Goal: Task Accomplishment & Management: Use online tool/utility

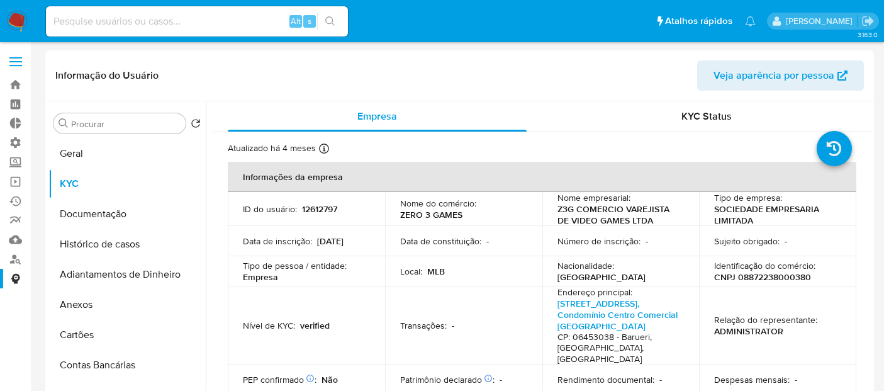
select select "10"
click at [13, 16] on img at bounding box center [16, 21] width 21 height 21
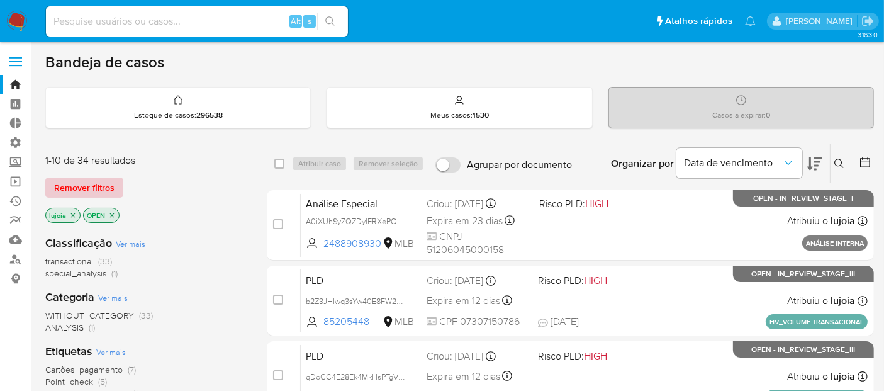
click at [108, 184] on span "Remover filtros" at bounding box center [84, 188] width 60 height 18
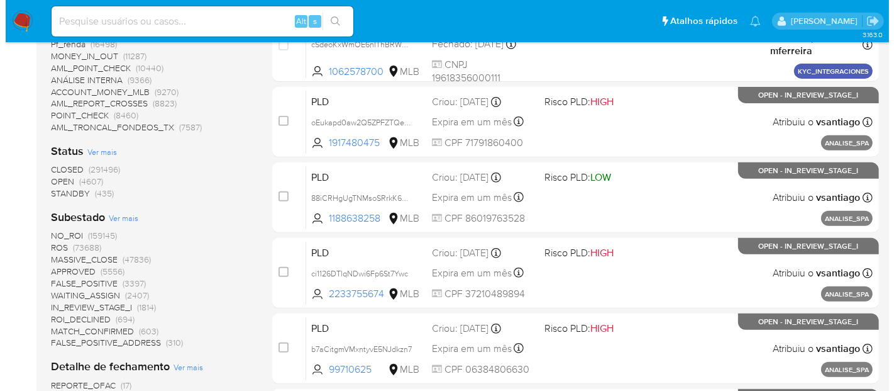
scroll to position [491, 0]
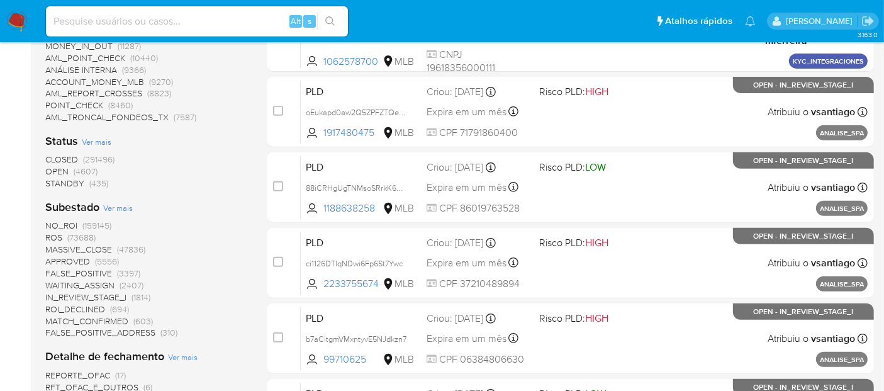
click at [129, 209] on span "Ver mais" at bounding box center [118, 207] width 30 height 11
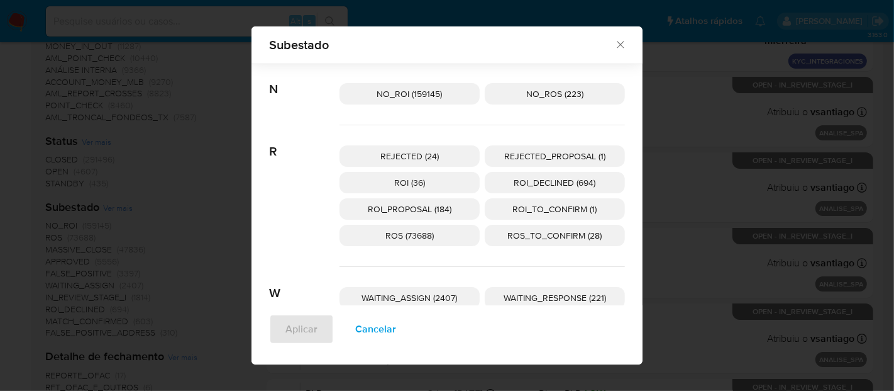
scroll to position [343, 0]
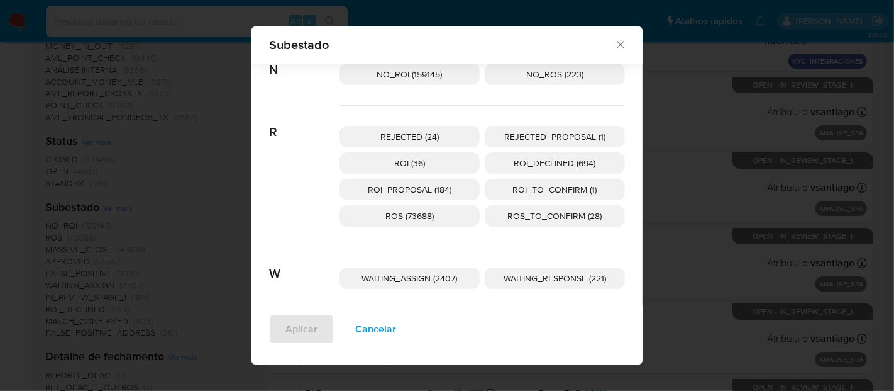
click at [424, 280] on span "WAITING_ASSIGN (2407)" at bounding box center [410, 278] width 96 height 13
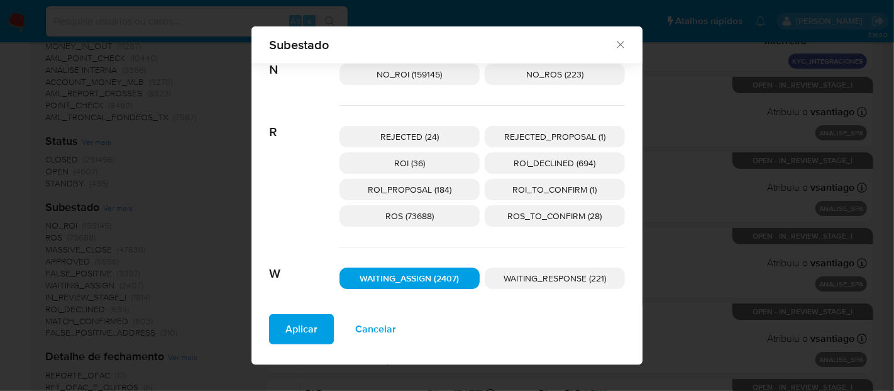
click at [424, 278] on span "WAITING_ASSIGN (2407)" at bounding box center [409, 278] width 99 height 13
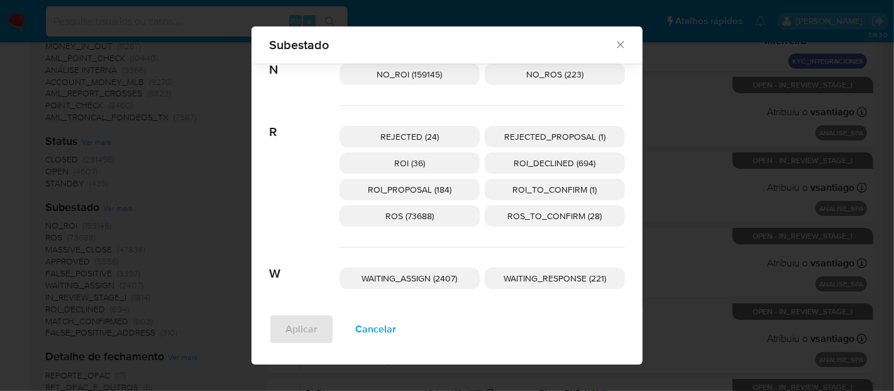
click at [382, 277] on span "WAITING_ASSIGN (2407)" at bounding box center [410, 278] width 96 height 13
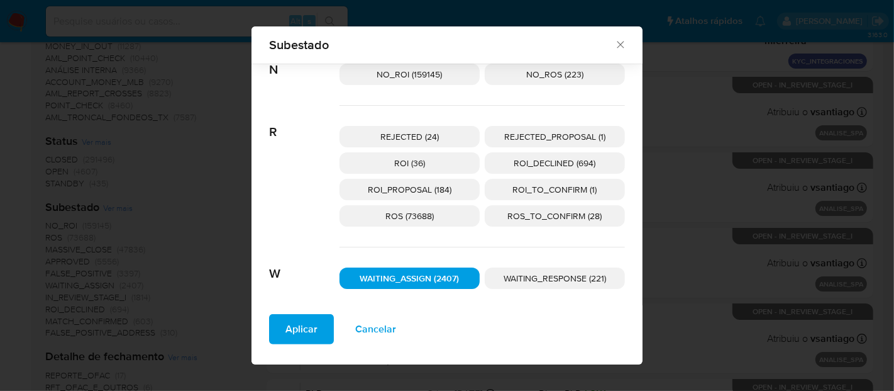
click at [289, 328] on span "Aplicar" at bounding box center [302, 329] width 32 height 28
